Goal: Transaction & Acquisition: Subscribe to service/newsletter

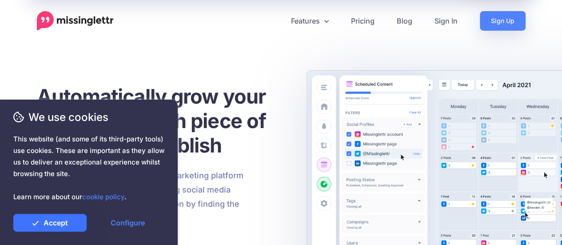
click at [62, 226] on link "Accept" at bounding box center [49, 223] width 73 height 18
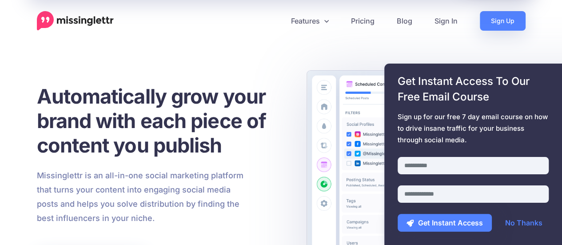
click at [477, 25] on li "Sign Up" at bounding box center [497, 21] width 57 height 20
click at [491, 27] on link "Sign Up" at bounding box center [503, 21] width 46 height 20
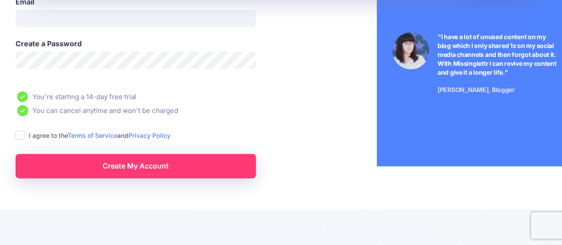
scroll to position [104, 0]
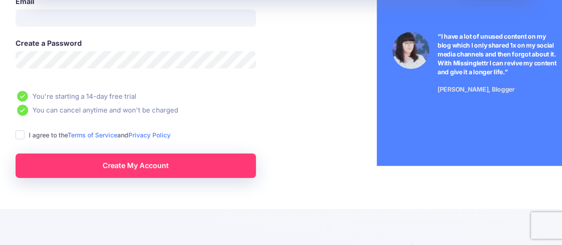
click at [164, 159] on link "Create My Account" at bounding box center [136, 165] width 240 height 24
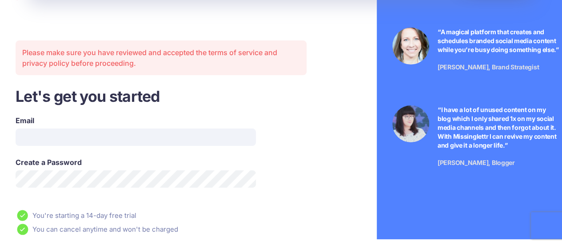
scroll to position [26, 0]
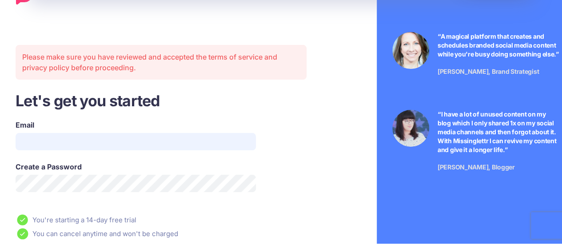
click at [172, 145] on input "Email" at bounding box center [136, 141] width 240 height 17
type input "**********"
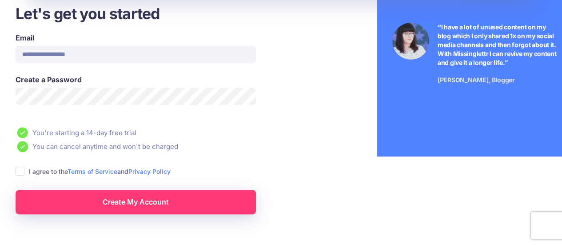
scroll to position [114, 0]
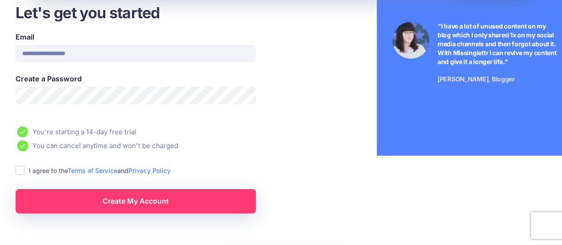
click at [16, 172] on ins at bounding box center [20, 170] width 9 height 9
click at [134, 205] on link "Create My Account" at bounding box center [136, 201] width 240 height 24
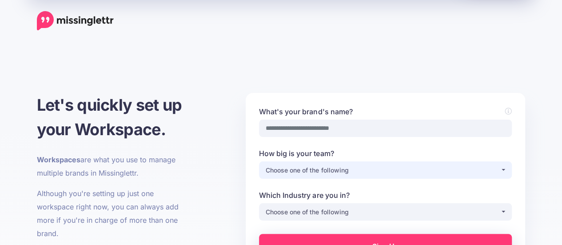
click at [467, 170] on div "Choose one of the following" at bounding box center [383, 170] width 235 height 11
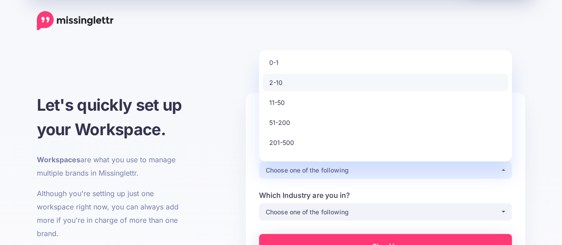
click at [383, 88] on link "2-10" at bounding box center [386, 82] width 246 height 17
select select "*"
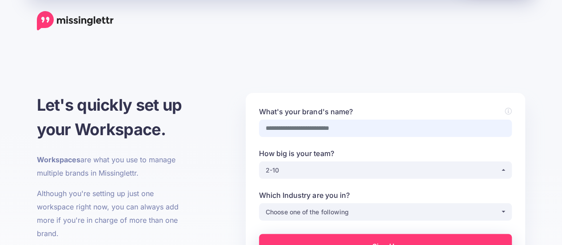
click at [369, 127] on input "What's your brand's name?" at bounding box center [385, 128] width 253 height 17
type input "**"
click at [444, 211] on div "Choose one of the following" at bounding box center [383, 212] width 235 height 11
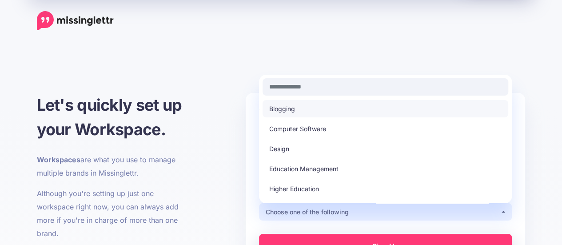
click at [436, 107] on link "Blogging" at bounding box center [386, 108] width 246 height 17
select select "********"
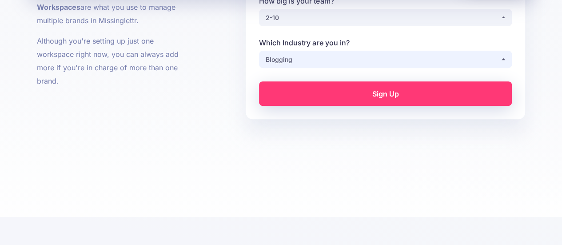
scroll to position [156, 0]
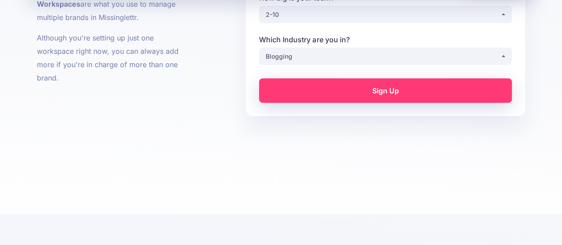
click at [404, 87] on link "Sign Up" at bounding box center [385, 90] width 253 height 24
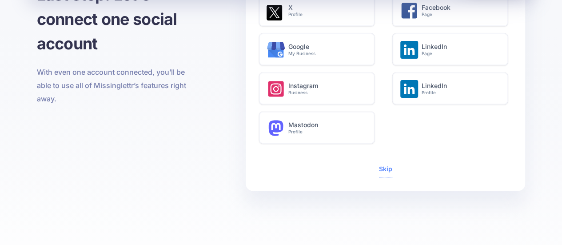
scroll to position [70, 0]
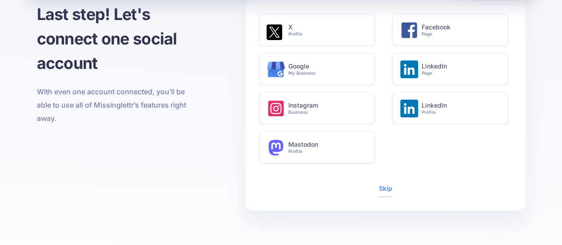
click at [386, 192] on span "Skip" at bounding box center [385, 189] width 13 height 16
click at [387, 192] on span "Skip" at bounding box center [385, 189] width 13 height 16
click at [386, 188] on link "Skip" at bounding box center [385, 188] width 13 height 8
click at [384, 191] on link "Skip" at bounding box center [385, 188] width 13 height 8
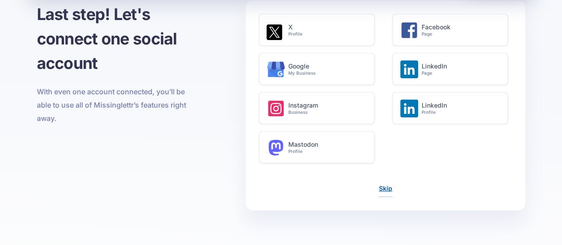
click at [384, 188] on link "Skip" at bounding box center [385, 188] width 13 height 8
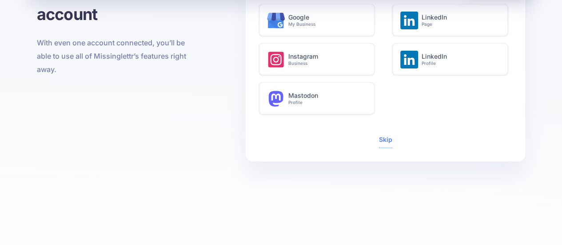
scroll to position [120, 0]
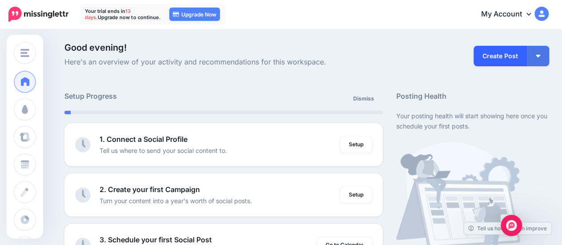
click at [516, 62] on link "Create Post" at bounding box center [500, 56] width 53 height 20
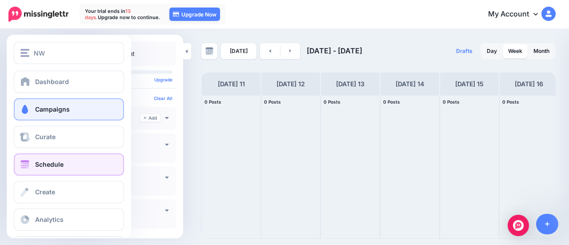
click at [50, 110] on span "Campaigns" at bounding box center [52, 109] width 35 height 8
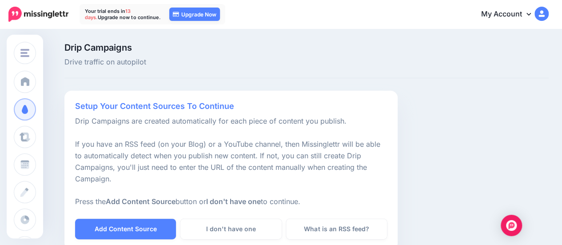
drag, startPoint x: 568, startPoint y: 124, endPoint x: 319, endPoint y: 121, distance: 249.8
click at [319, 121] on div "Setup Your Content Sources To Continue Drip Campaigns are created automatically…" at bounding box center [230, 170] width 333 height 159
click at [547, 15] on img at bounding box center [542, 14] width 14 height 14
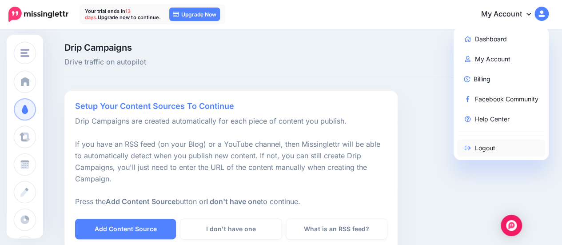
click at [494, 149] on link "Logout" at bounding box center [501, 147] width 88 height 17
